Goal: Information Seeking & Learning: Learn about a topic

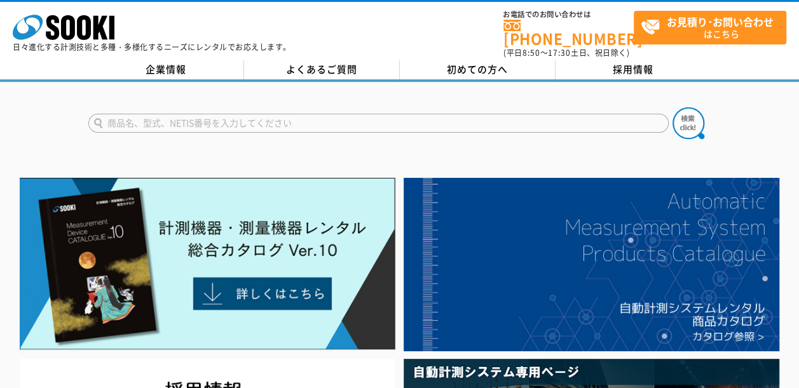
click at [150, 118] on input "text" at bounding box center [378, 123] width 580 height 19
paste input "ダイヤルゲージ"
type input "ダイヤルゲージ"
click at [672, 107] on button at bounding box center [688, 123] width 32 height 32
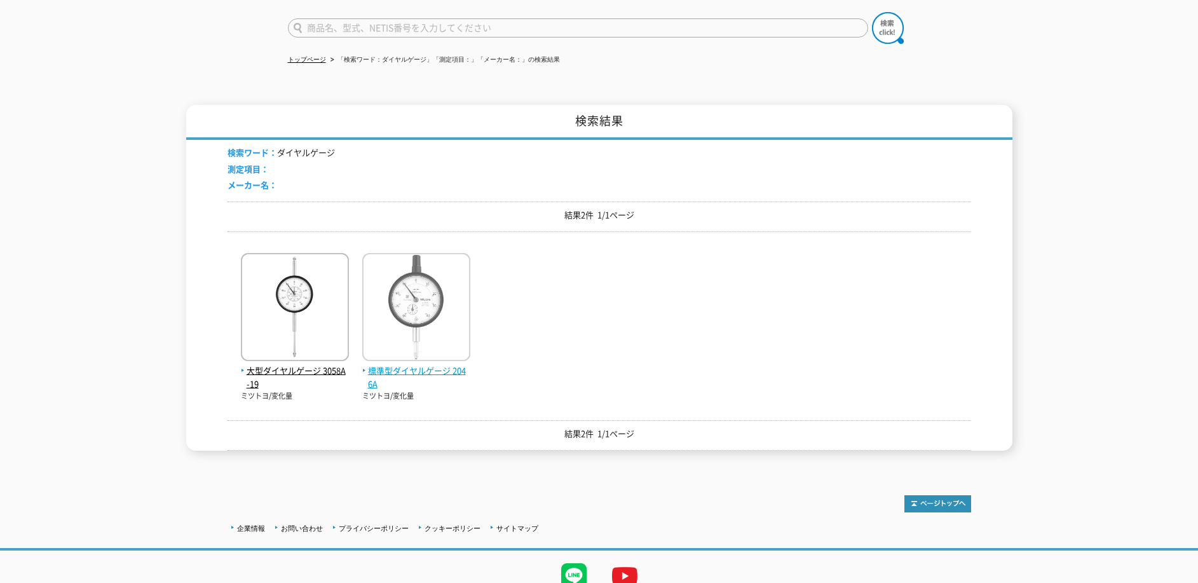
scroll to position [142, 0]
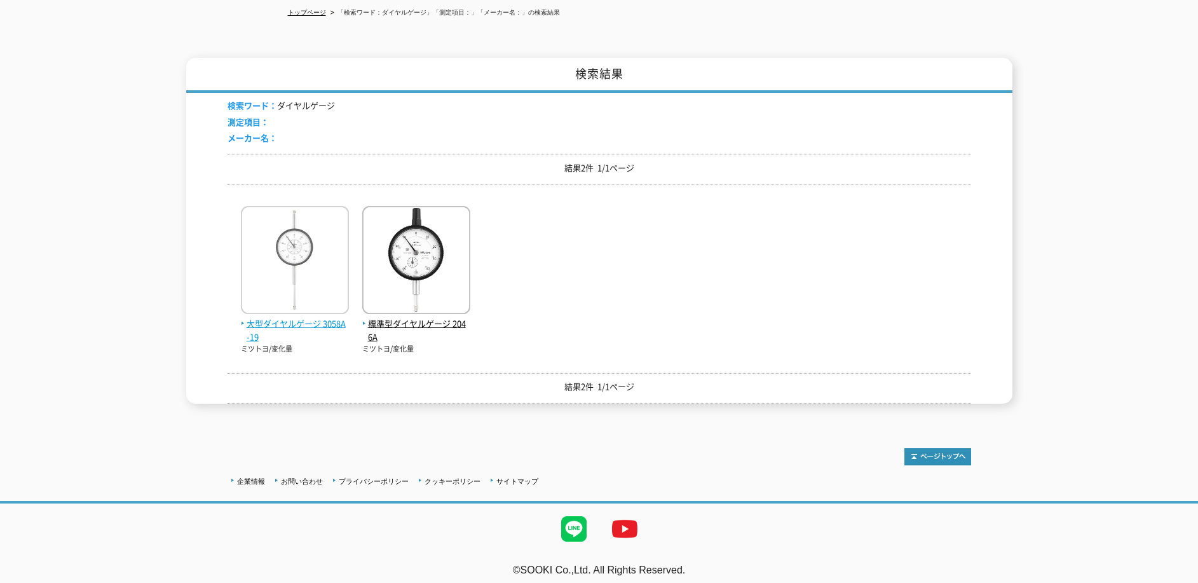
click at [260, 320] on span "大型ダイヤルゲージ 3058A-19" at bounding box center [295, 330] width 108 height 27
